Goal: Check status: Check status

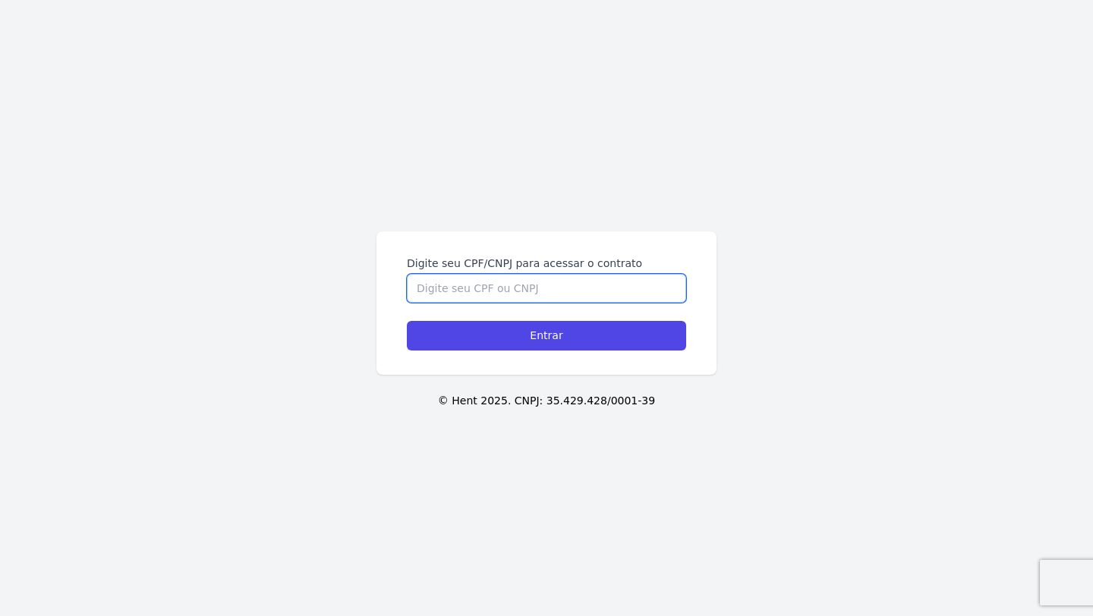
click at [517, 288] on input "Digite seu CPF/CNPJ para acessar o contrato" at bounding box center [546, 288] width 279 height 29
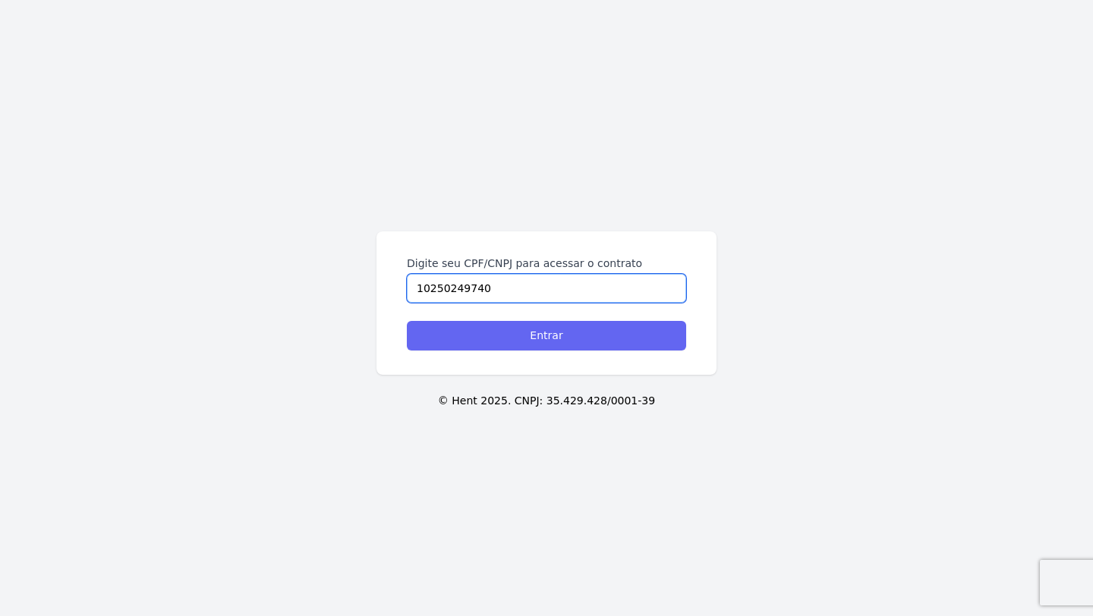
type input "10250249740"
click at [523, 339] on input "Entrar" at bounding box center [546, 336] width 279 height 30
click at [493, 336] on input "Entrar" at bounding box center [546, 336] width 279 height 30
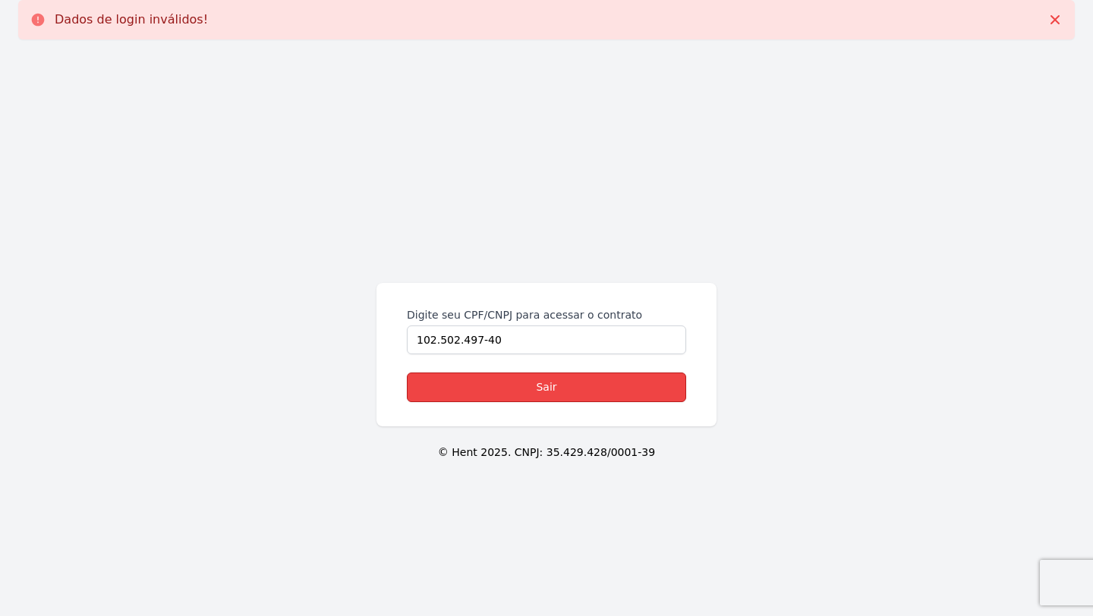
click at [565, 386] on link "Sair" at bounding box center [546, 388] width 279 height 30
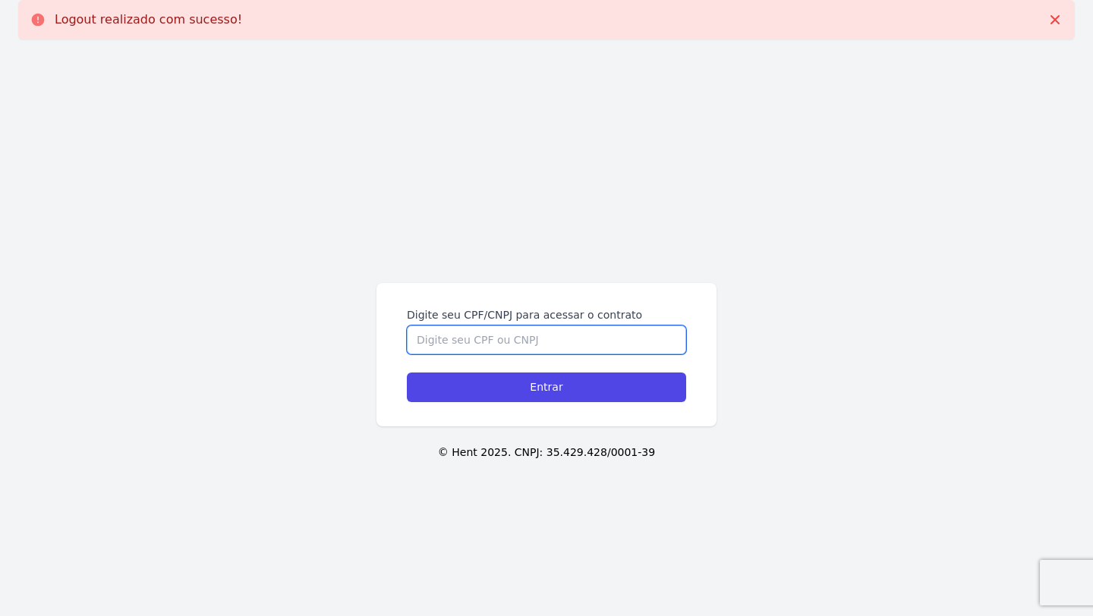
click at [427, 337] on input "Digite seu CPF/CNPJ para acessar o contrato" at bounding box center [546, 340] width 279 height 29
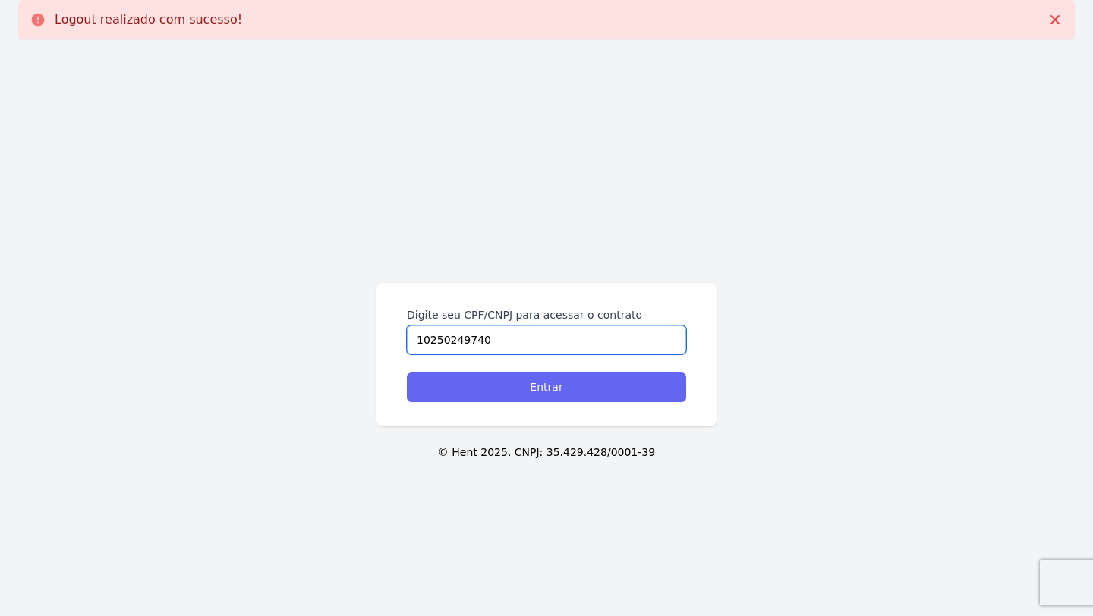
type input "10250249740"
click at [493, 389] on input "Entrar" at bounding box center [546, 388] width 279 height 30
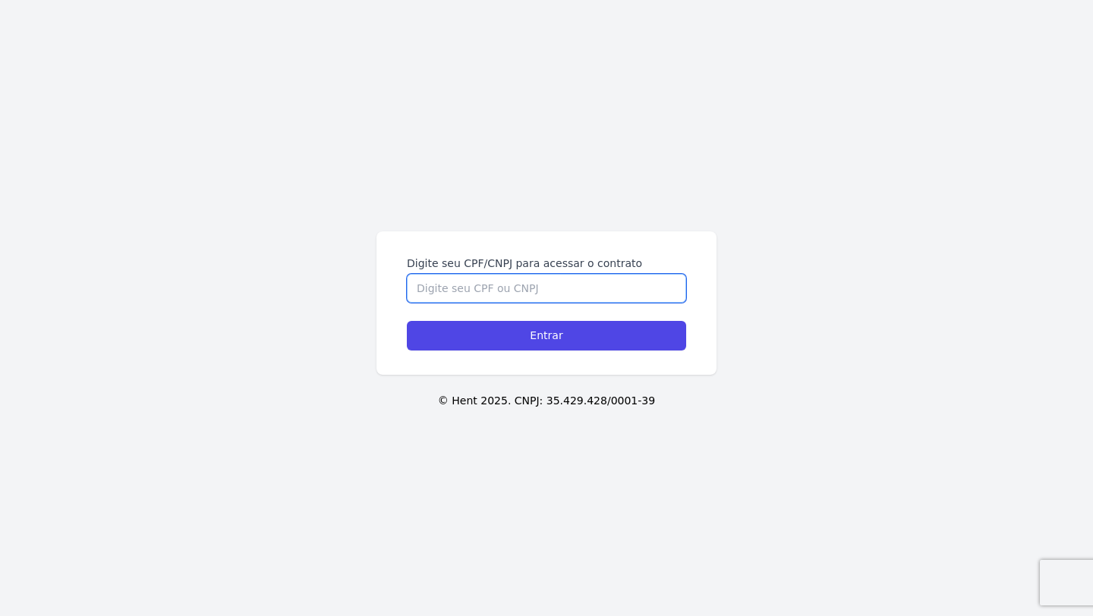
click at [524, 285] on input "Digite seu CPF/CNPJ para acessar o contrato" at bounding box center [546, 288] width 279 height 29
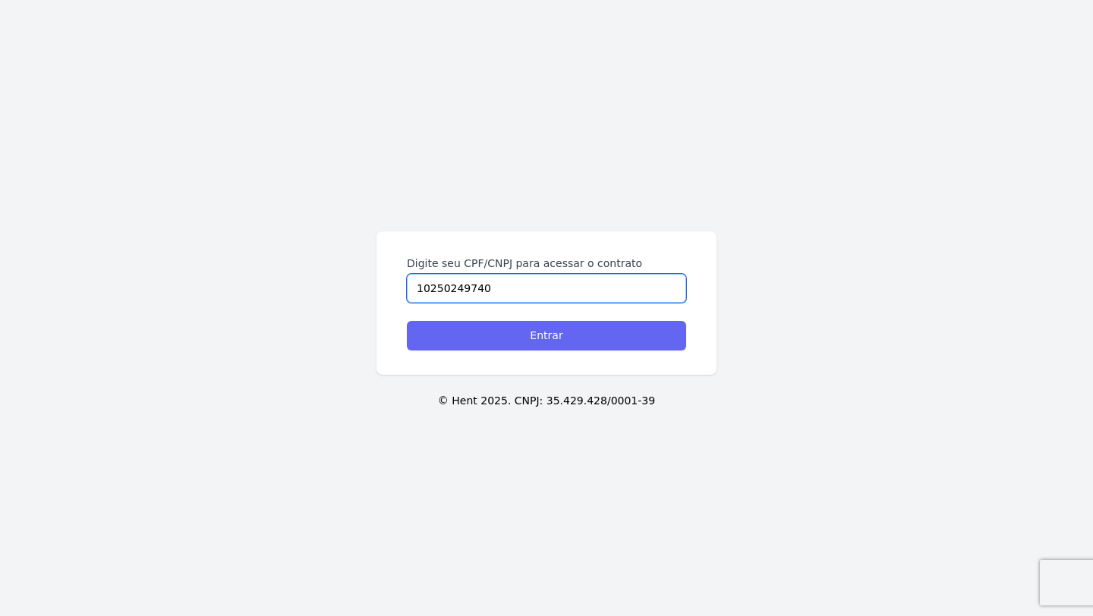
type input "10250249740"
click at [553, 342] on input "Entrar" at bounding box center [546, 336] width 279 height 30
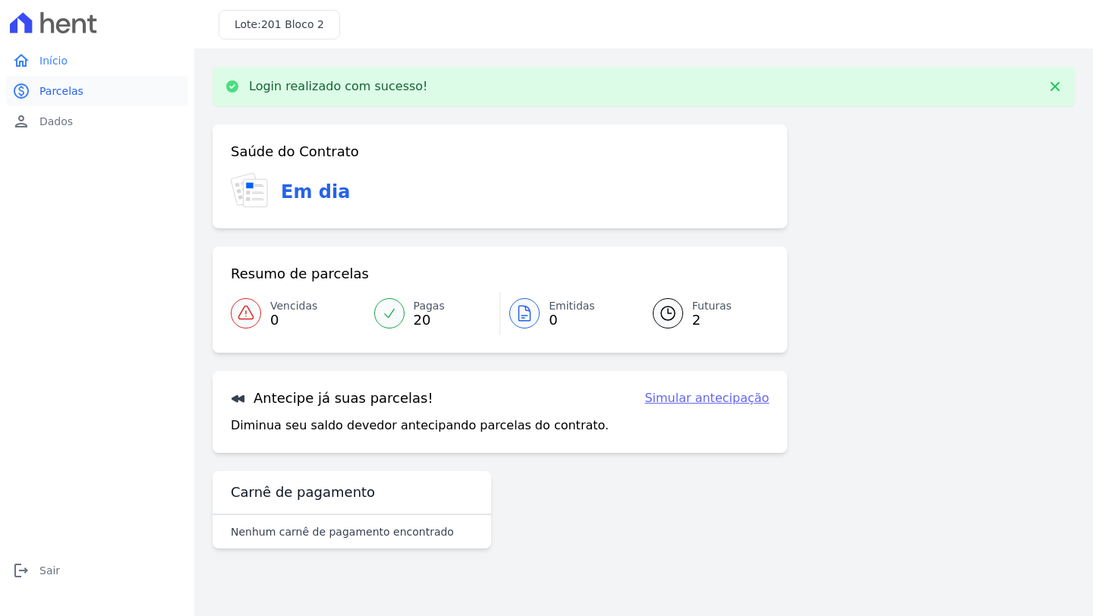
click at [71, 86] on span "Parcelas" at bounding box center [61, 90] width 44 height 15
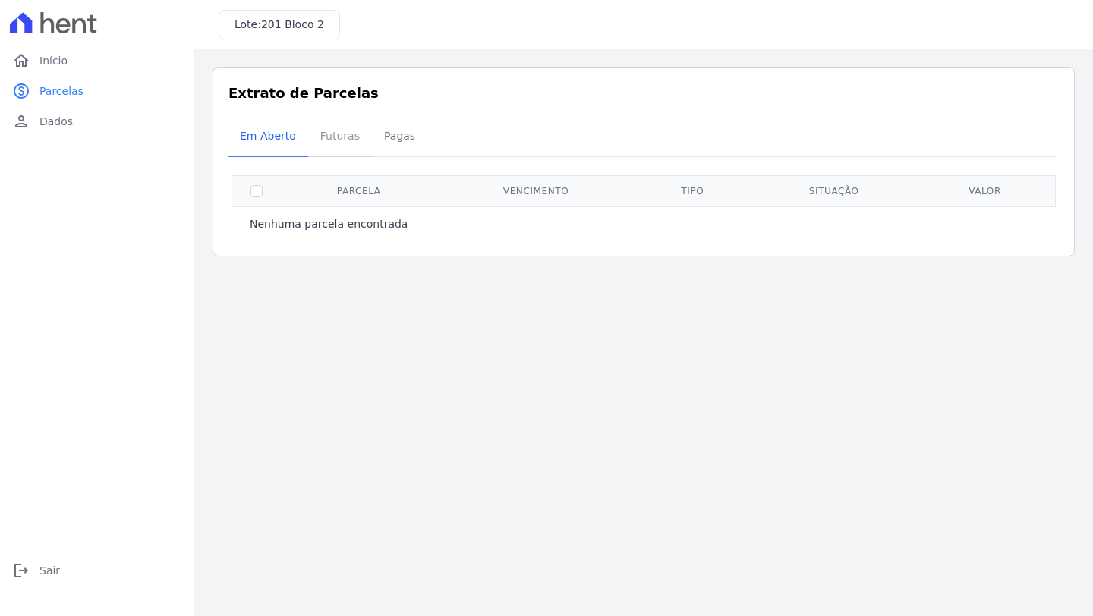
click at [326, 132] on span "Futuras" at bounding box center [340, 136] width 58 height 30
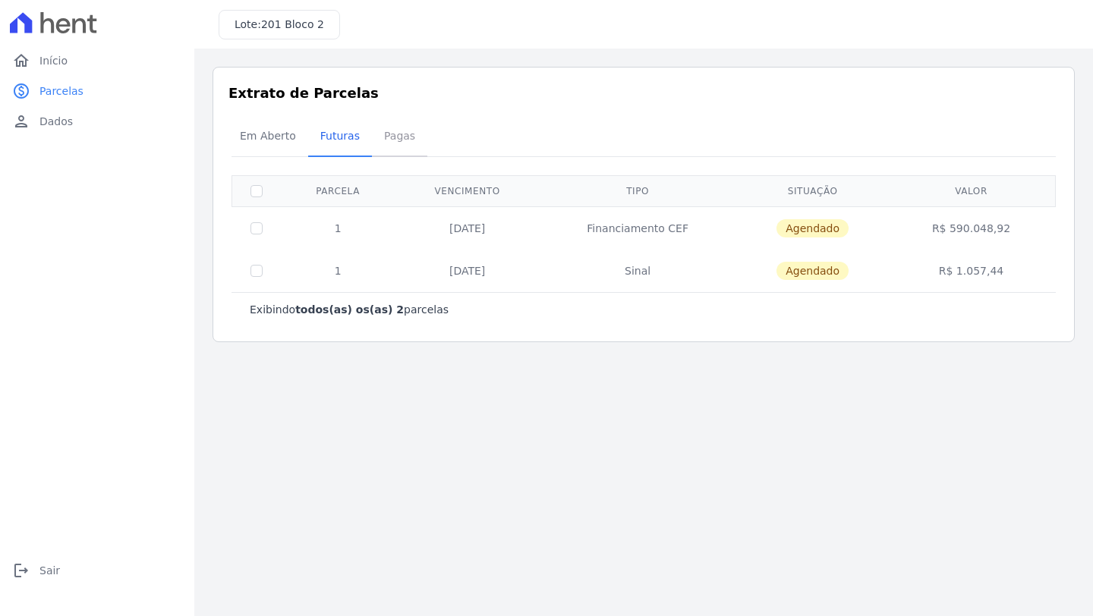
click at [403, 140] on span "Pagas" at bounding box center [399, 136] width 49 height 30
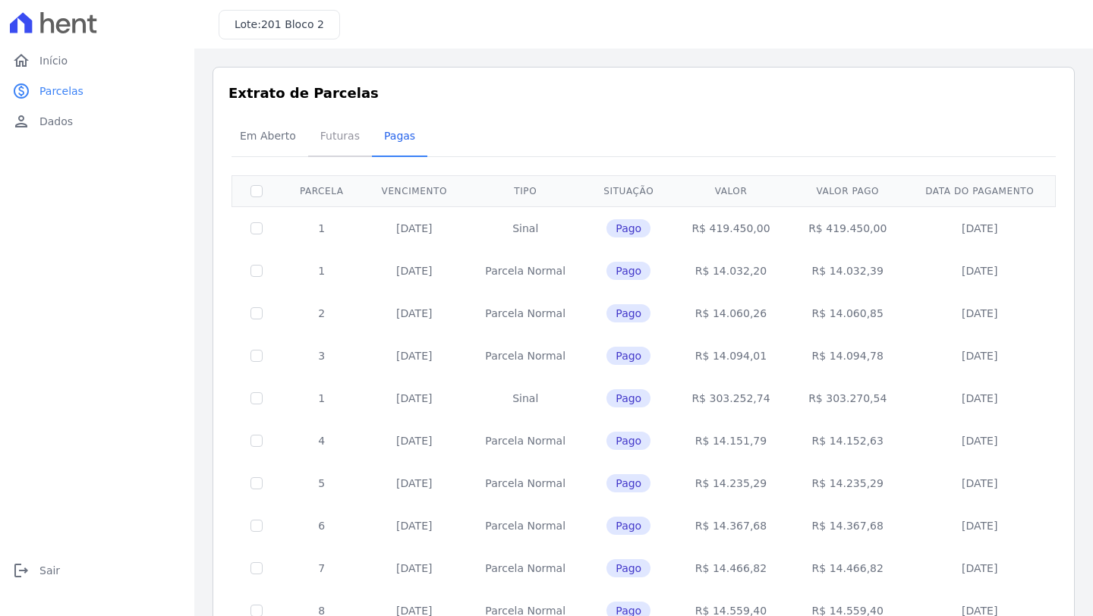
click at [343, 140] on span "Futuras" at bounding box center [340, 136] width 58 height 30
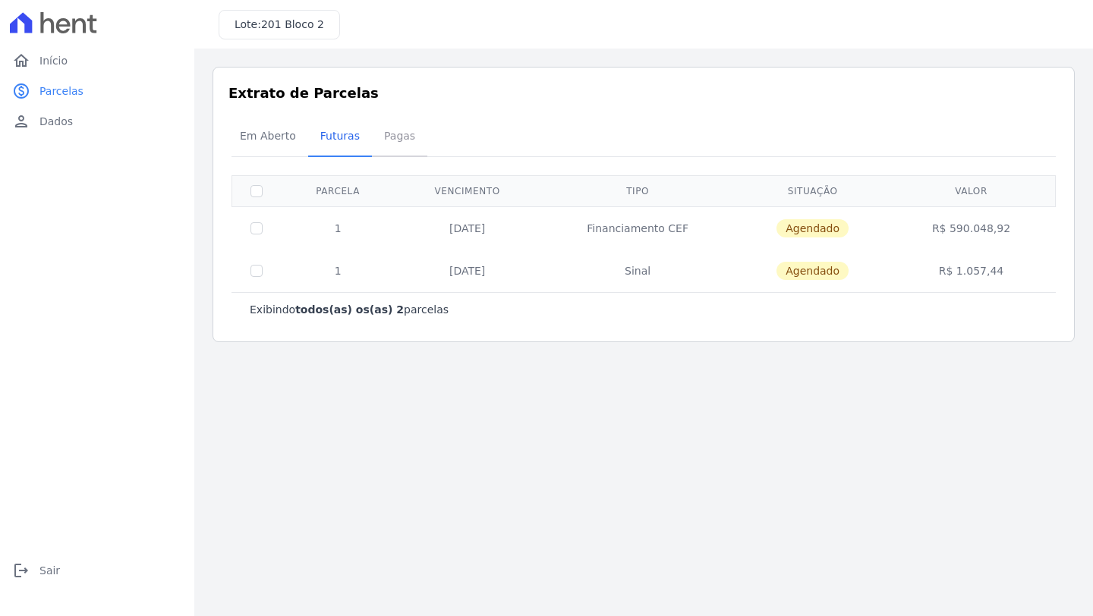
click at [398, 138] on span "Pagas" at bounding box center [399, 136] width 49 height 30
